Goal: Information Seeking & Learning: Learn about a topic

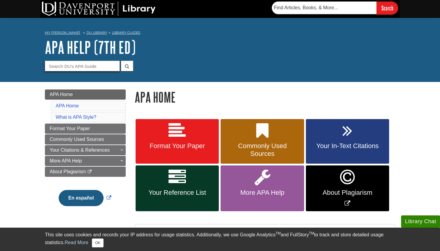
click at [80, 65] on input "Guide Search Terms" at bounding box center [82, 66] width 75 height 10
type input "reume"
click at [127, 66] on button "submit" at bounding box center [127, 66] width 12 height 10
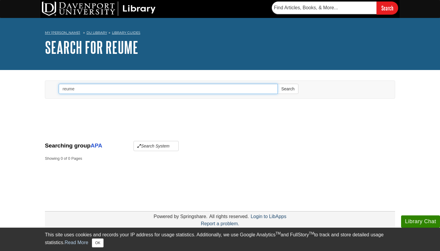
click at [107, 88] on input "reume" at bounding box center [168, 89] width 219 height 10
click at [288, 89] on button "Search" at bounding box center [287, 89] width 21 height 10
type input "reume"
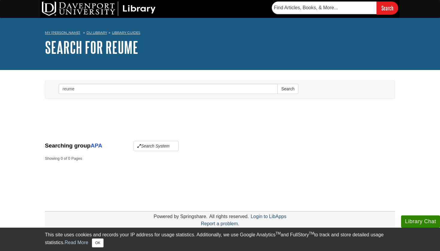
click at [86, 33] on link "DU Library" at bounding box center [96, 33] width 21 height 4
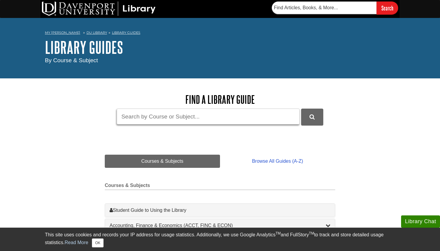
click at [150, 115] on input "Guide Search Terms" at bounding box center [208, 117] width 183 height 16
type input "resume"
click at [312, 116] on button "DU Library Guides Search" at bounding box center [312, 117] width 22 height 16
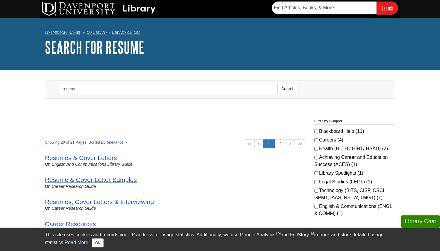
click at [116, 180] on link "Resume & Cover Letter Samples" at bounding box center [91, 179] width 92 height 7
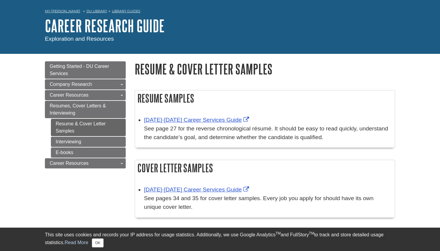
scroll to position [28, 0]
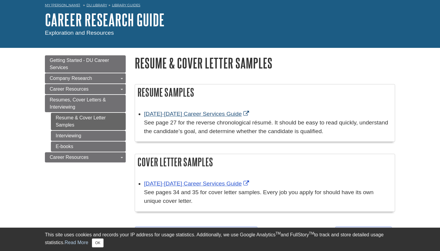
click at [200, 112] on link "[DATE]-[DATE] Career Services Guide" at bounding box center [197, 114] width 107 height 6
